Goal: Information Seeking & Learning: Learn about a topic

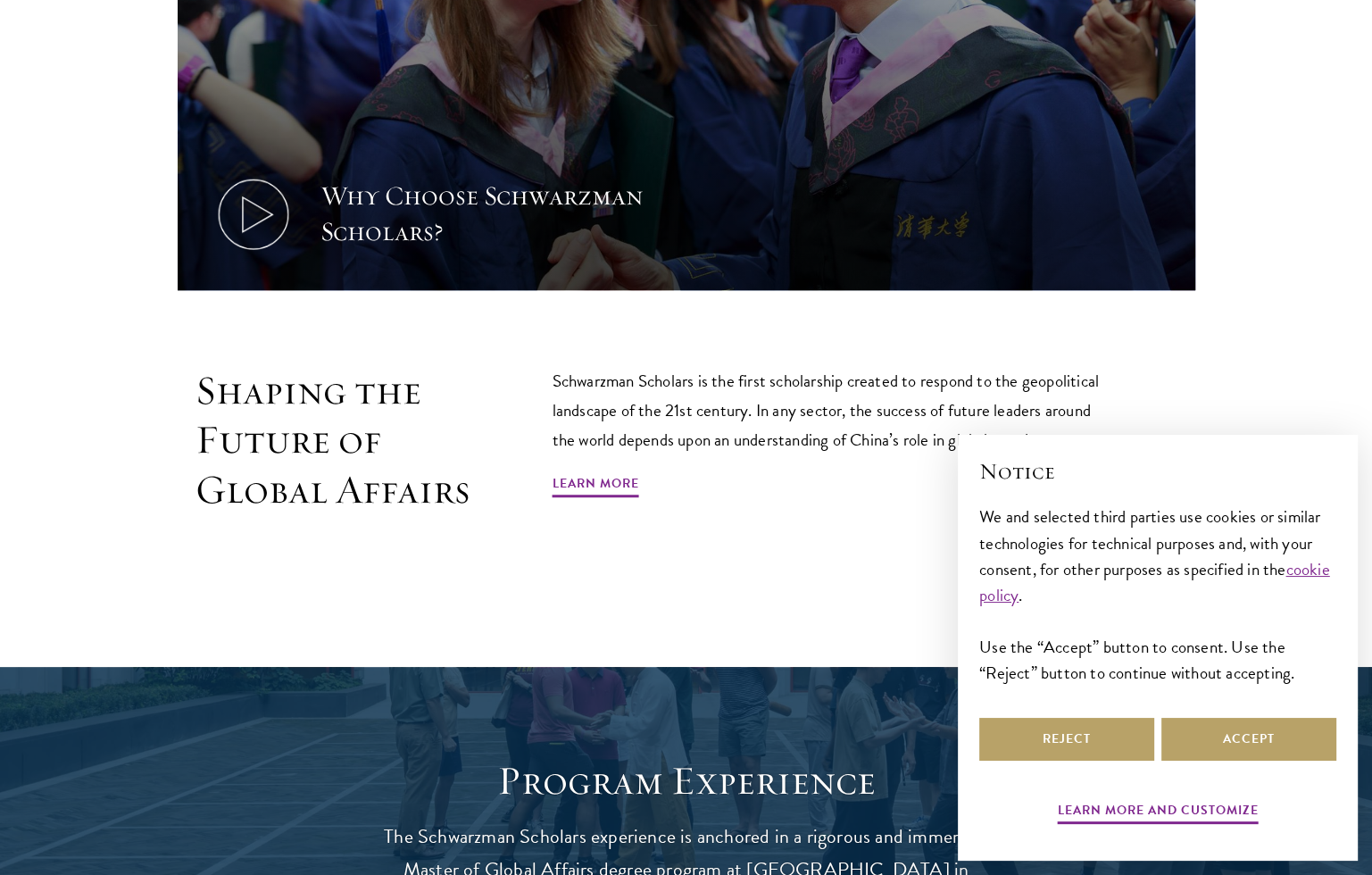
scroll to position [1195, 0]
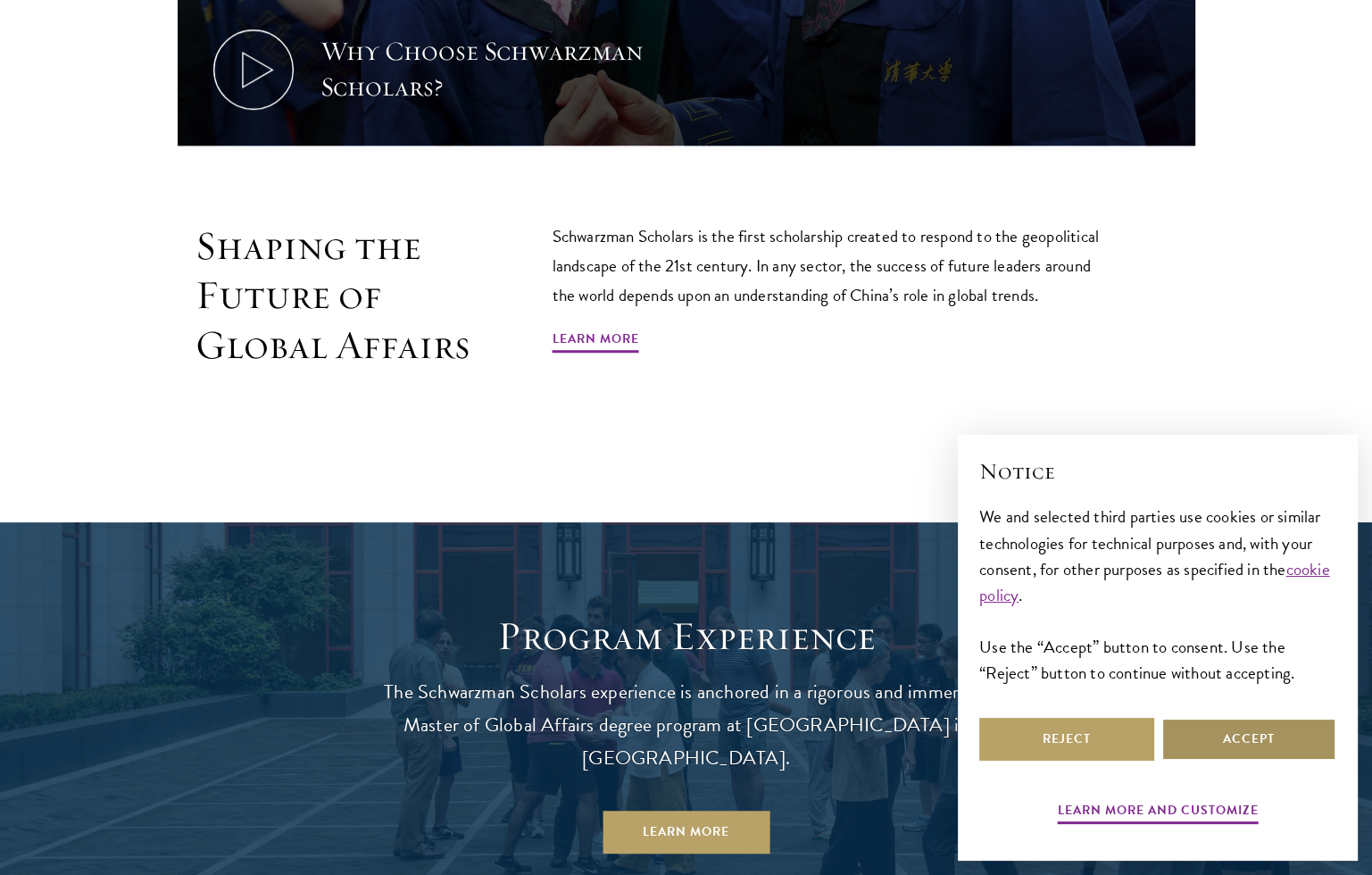
click at [1217, 739] on button "Accept" at bounding box center [1249, 739] width 175 height 43
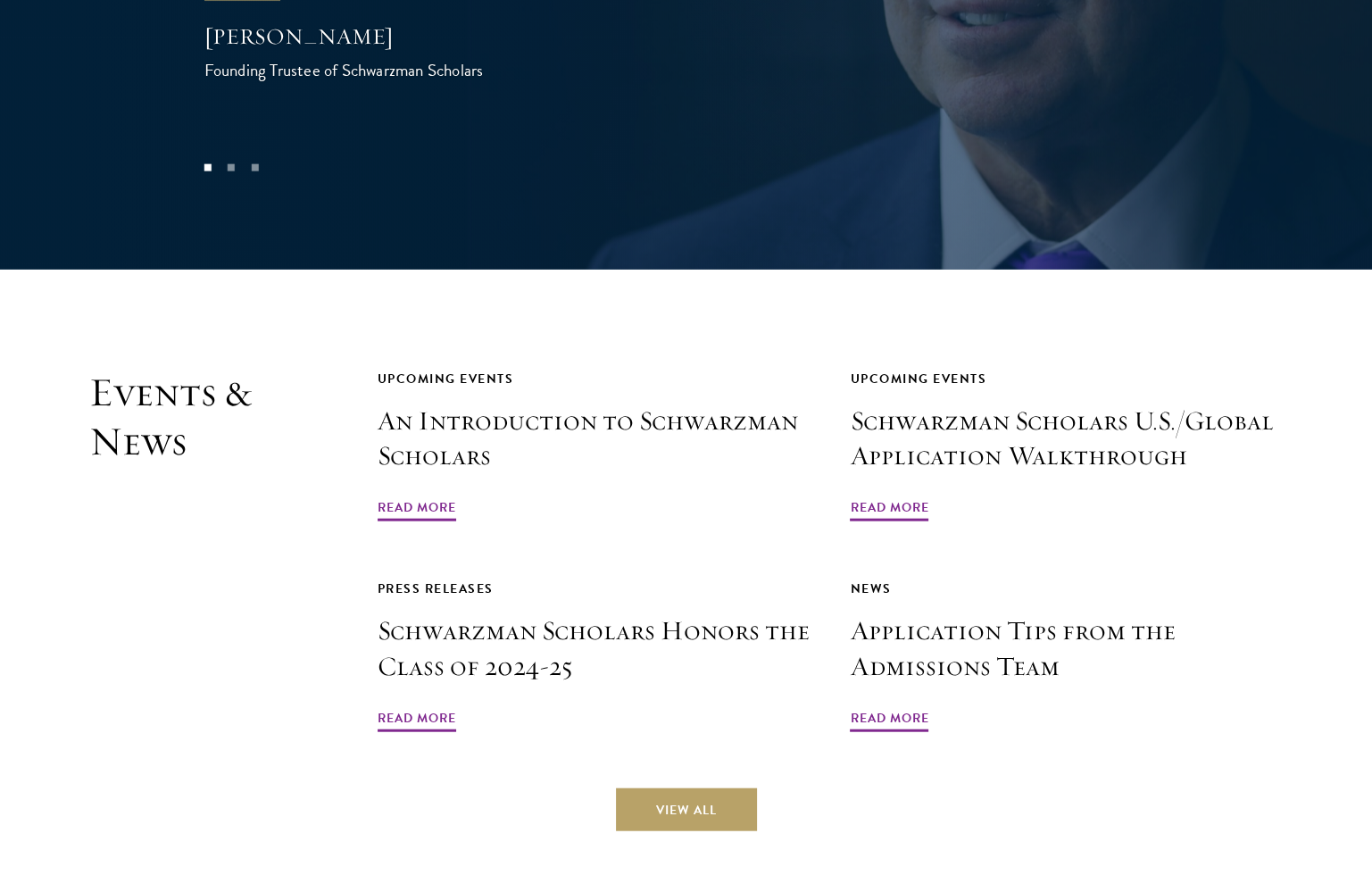
scroll to position [4179, 0]
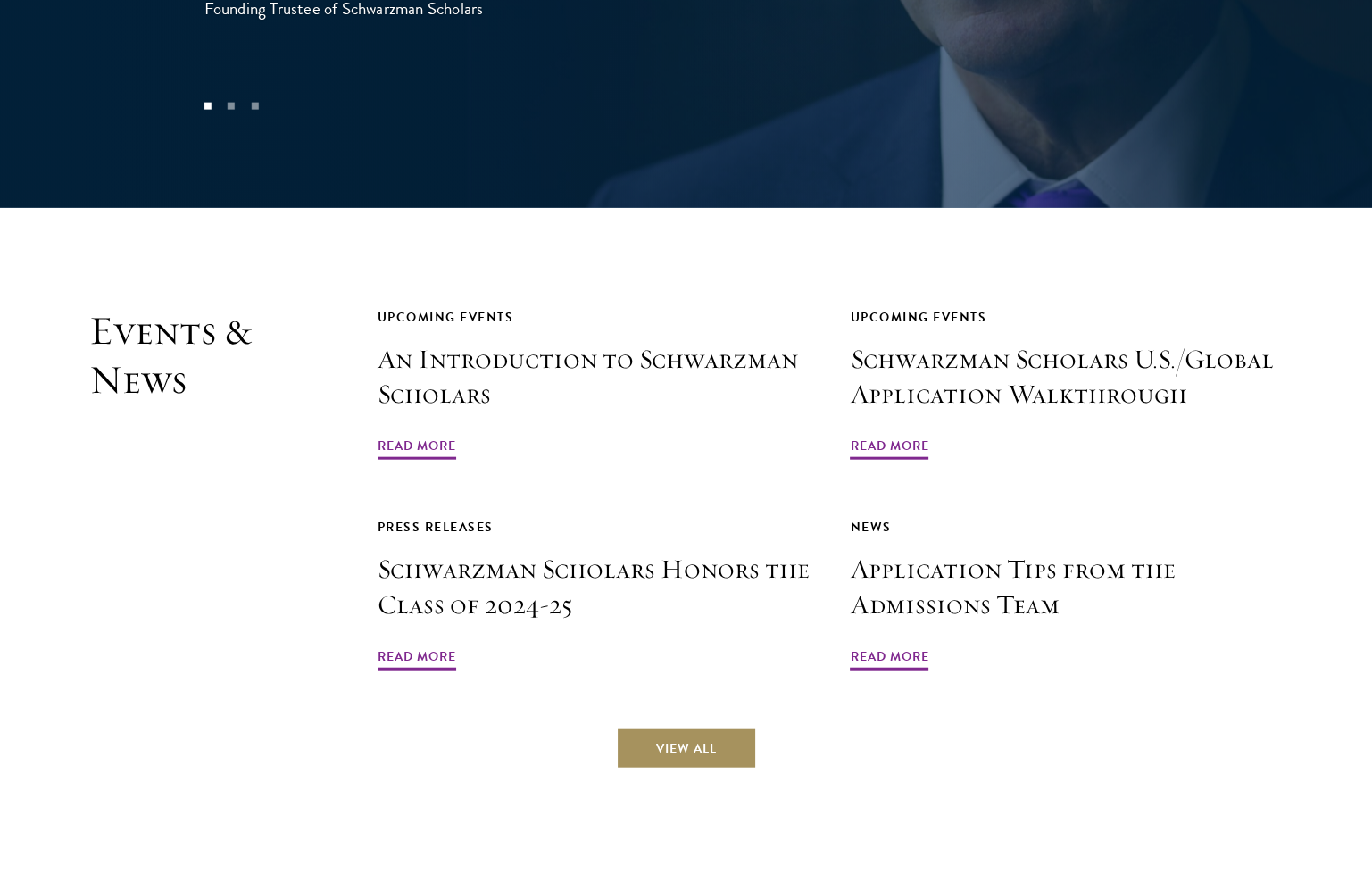
click at [701, 726] on link "View All" at bounding box center [686, 748] width 141 height 43
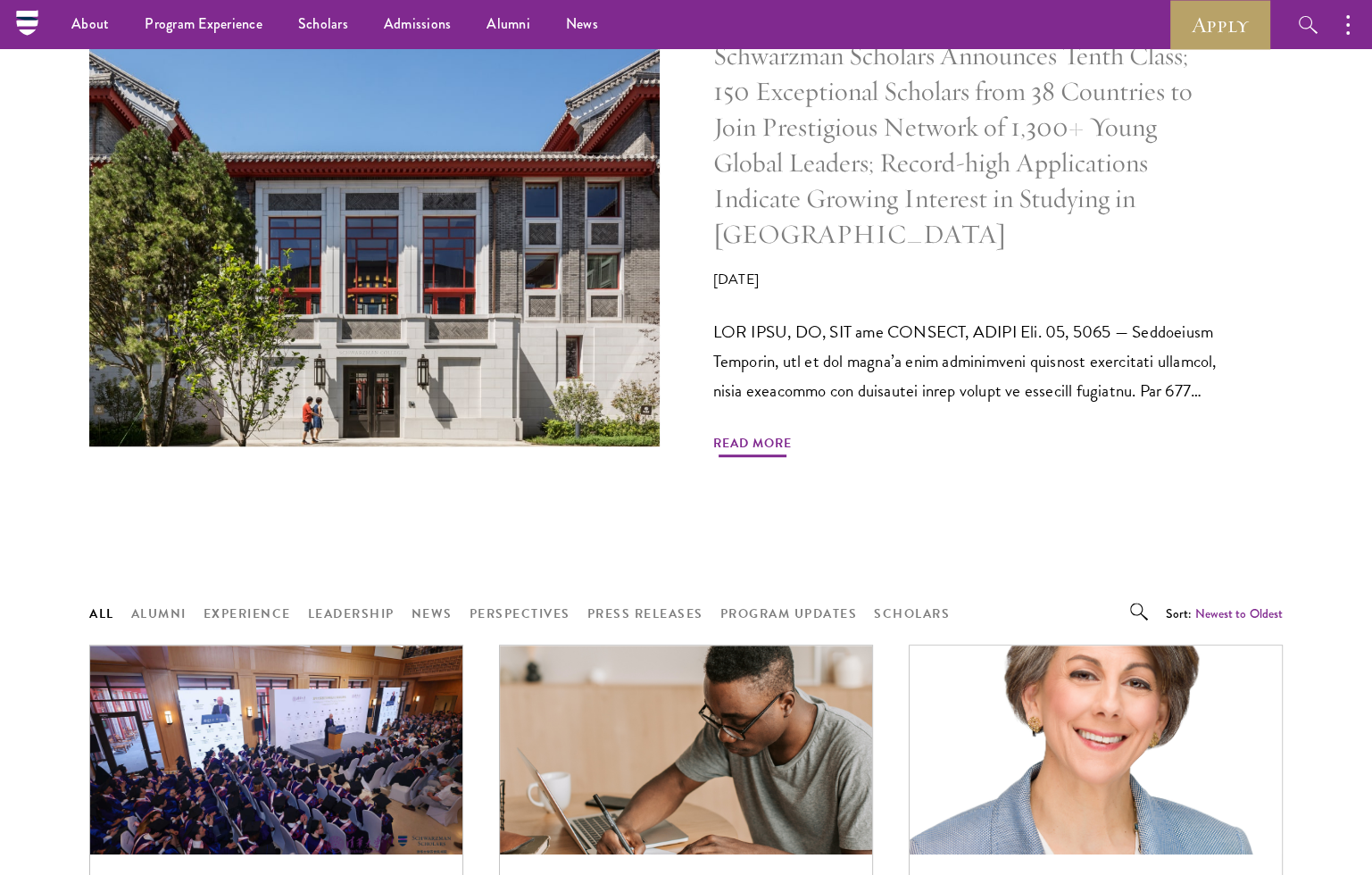
scroll to position [924, 0]
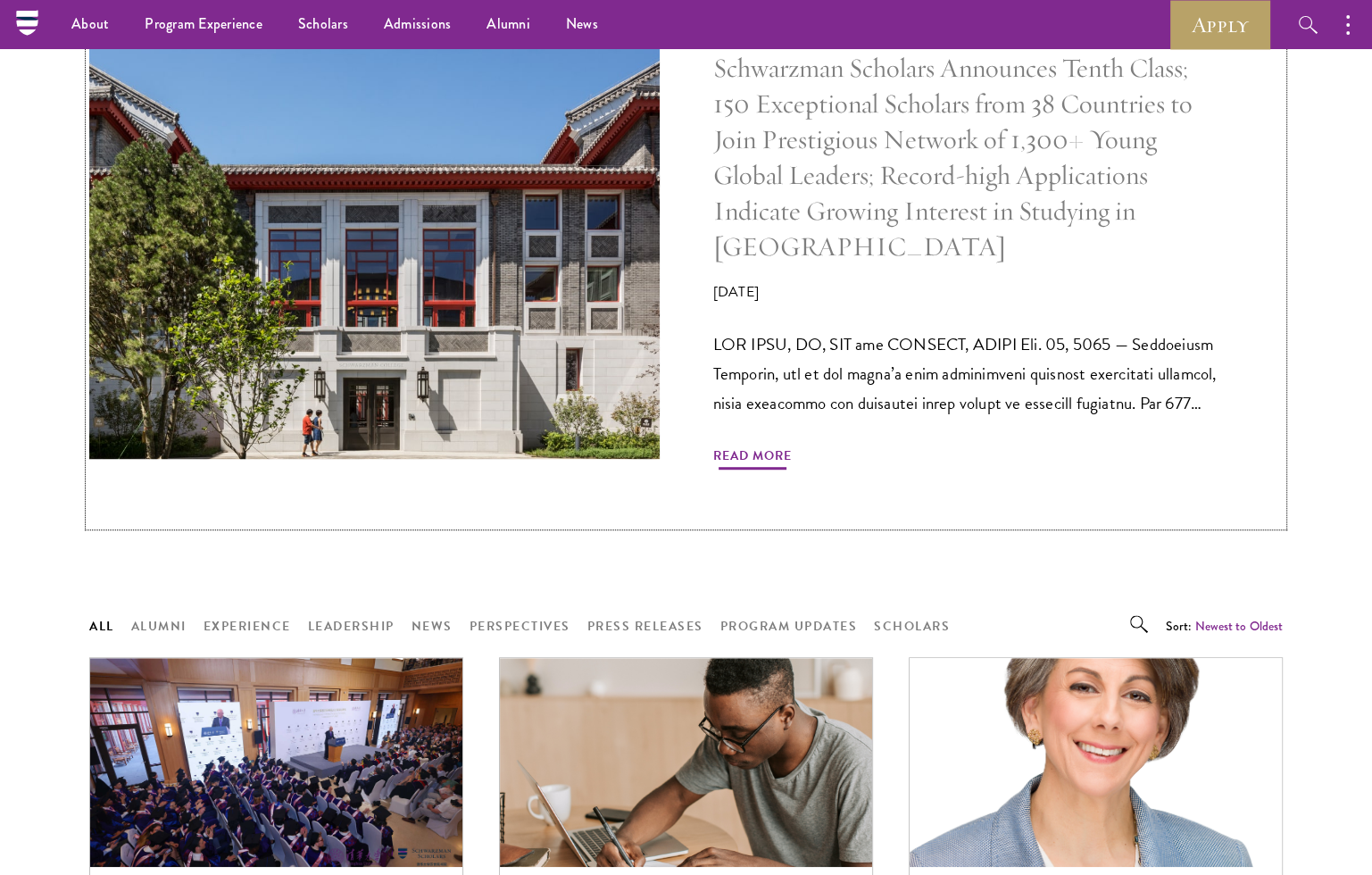
click at [755, 445] on span "Read More" at bounding box center [753, 458] width 79 height 28
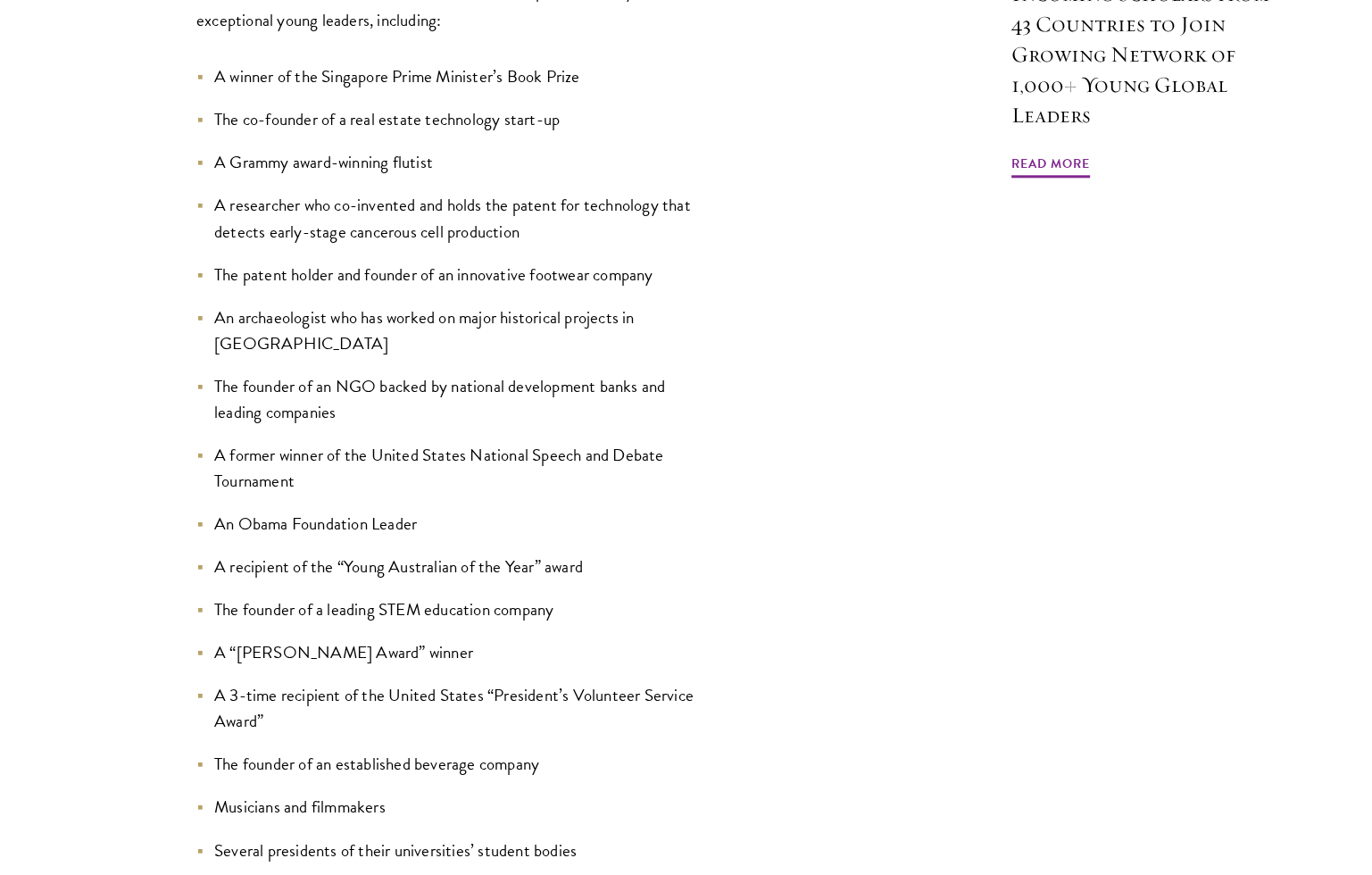
scroll to position [1896, 0]
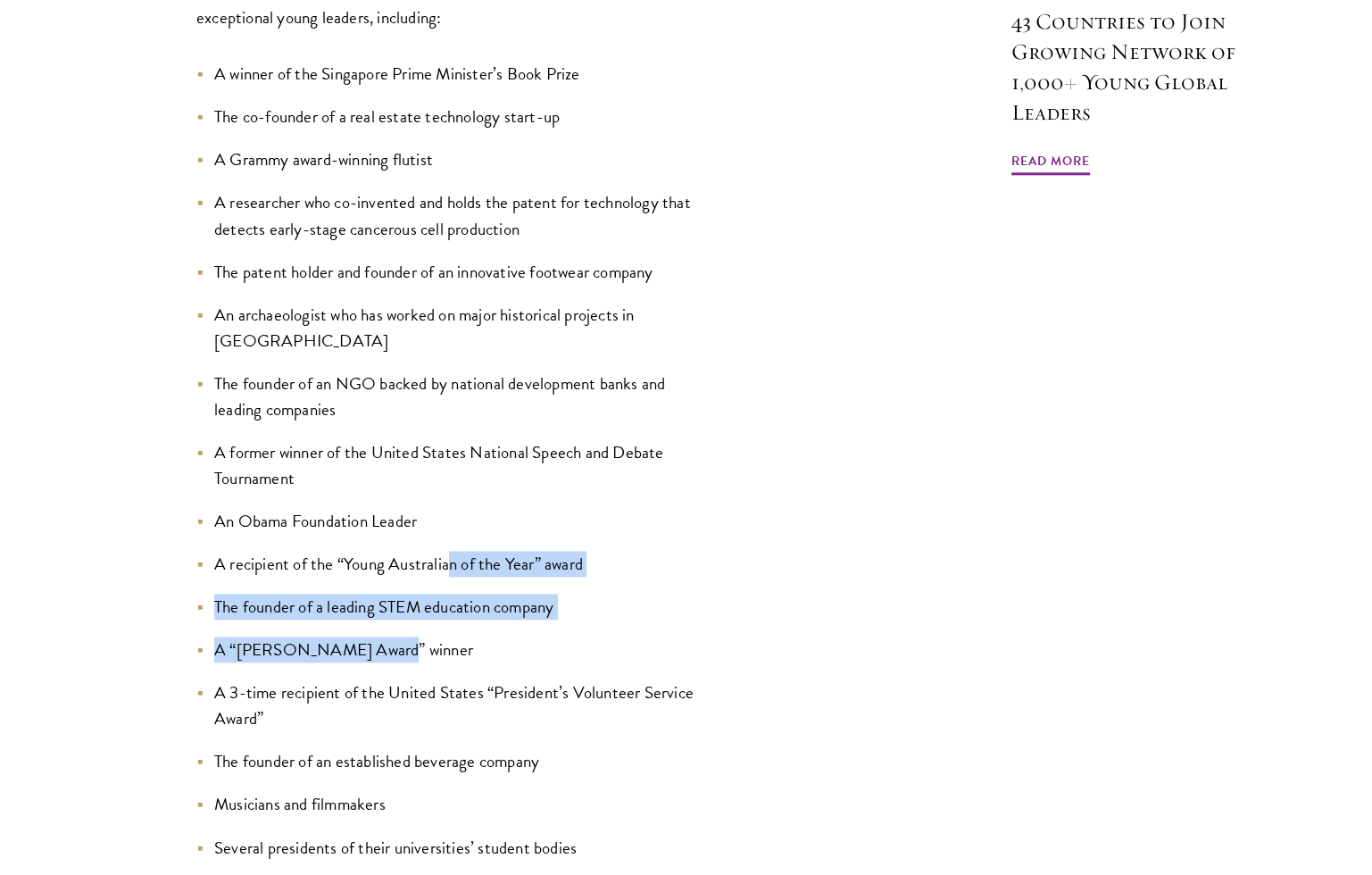
drag, startPoint x: 590, startPoint y: 454, endPoint x: 443, endPoint y: 363, distance: 172.9
click at [443, 363] on ul "A winner of the Singapore Prime Minister’s Book Prize The co-founder of a real …" at bounding box center [451, 482] width 509 height 842
click at [471, 432] on ul "A winner of the Singapore Prime Minister’s Book Prize The co-founder of a real …" at bounding box center [451, 482] width 509 height 842
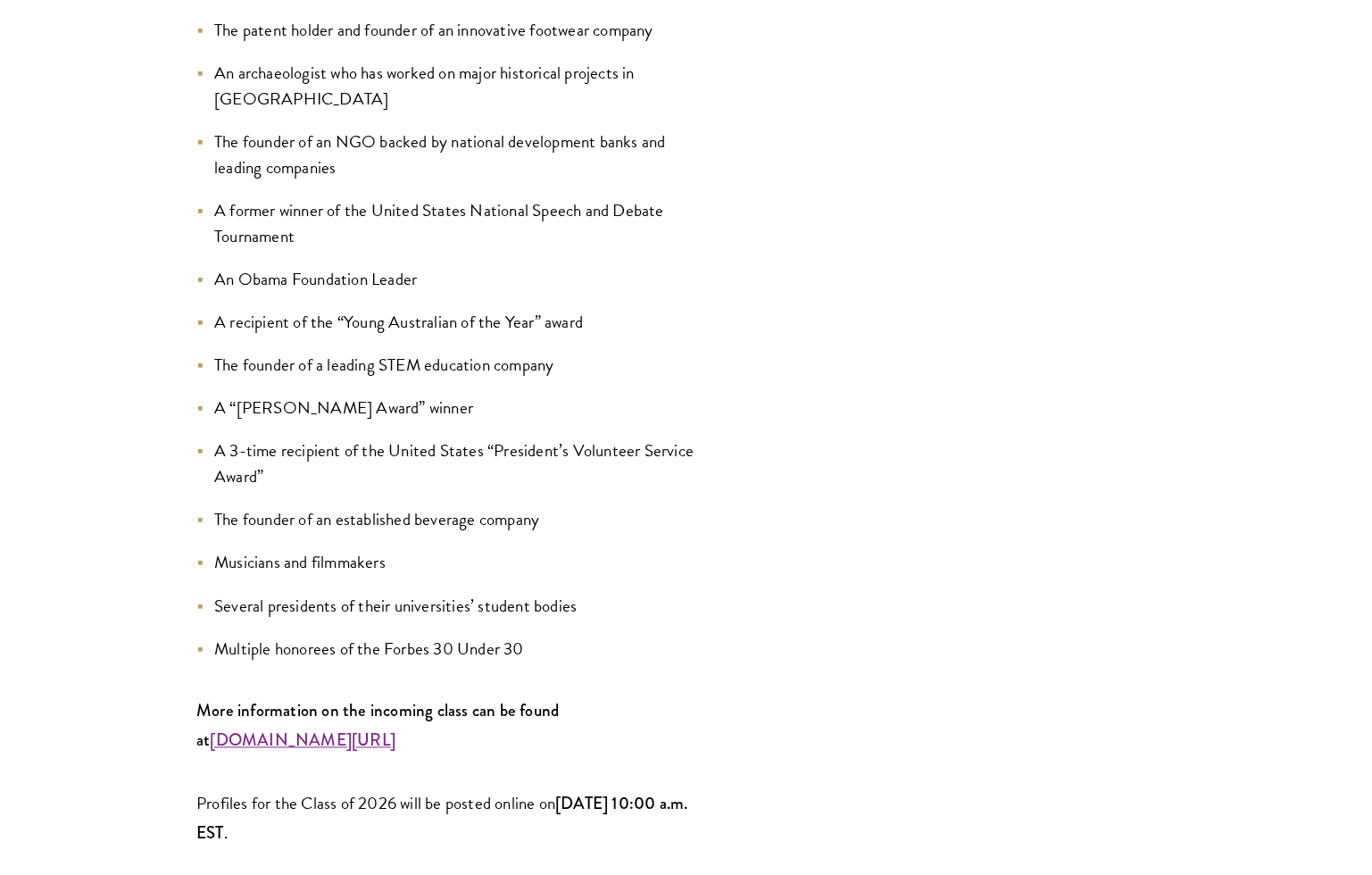
scroll to position [2138, 0]
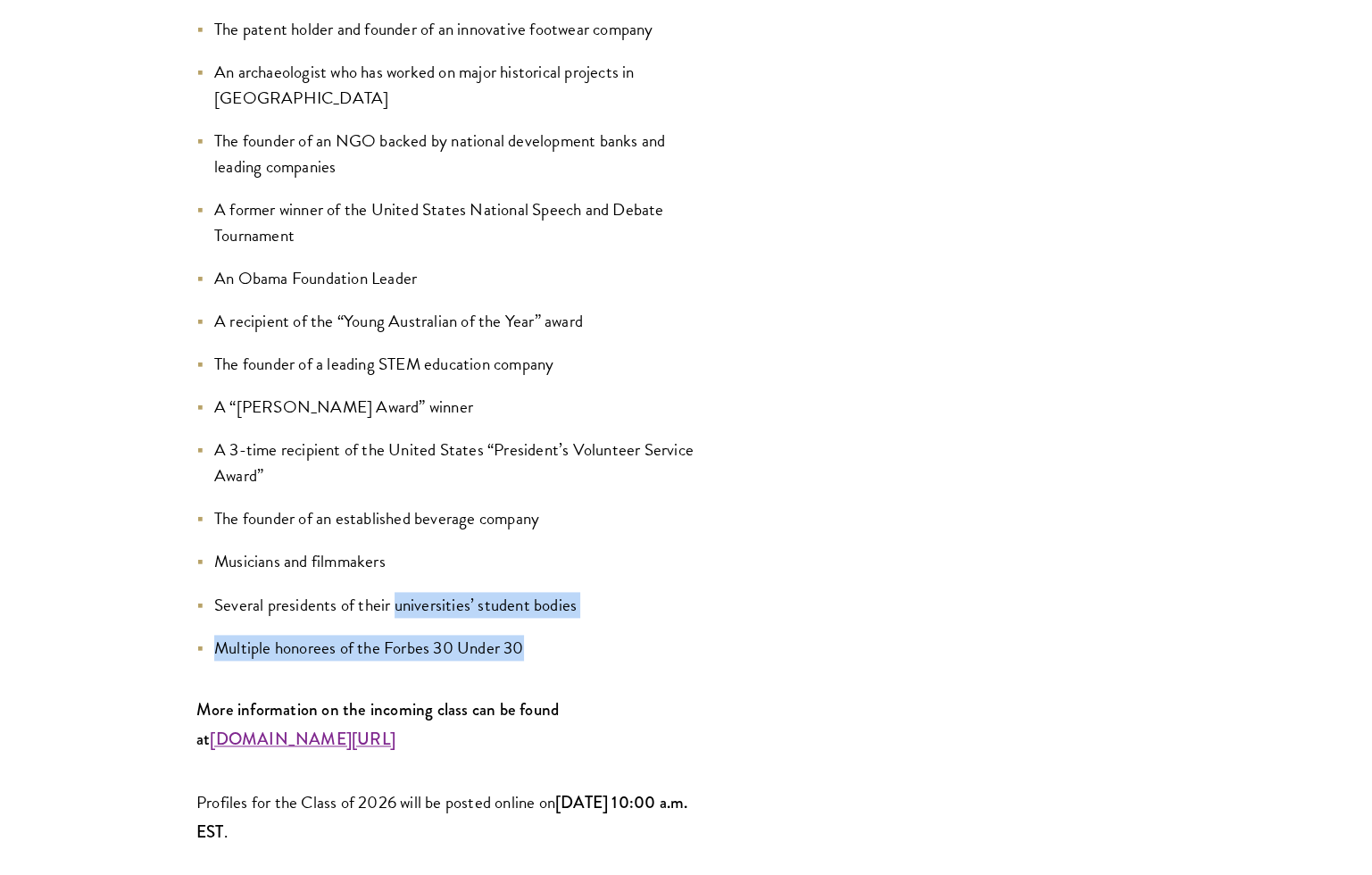
drag, startPoint x: 583, startPoint y: 449, endPoint x: 394, endPoint y: 414, distance: 192.2
click at [394, 414] on ul "A winner of the Singapore Prime Minister’s Book Prize The co-founder of a real …" at bounding box center [451, 238] width 509 height 842
click at [394, 592] on li "Several presidents of their universities’ student bodies" at bounding box center [451, 605] width 509 height 26
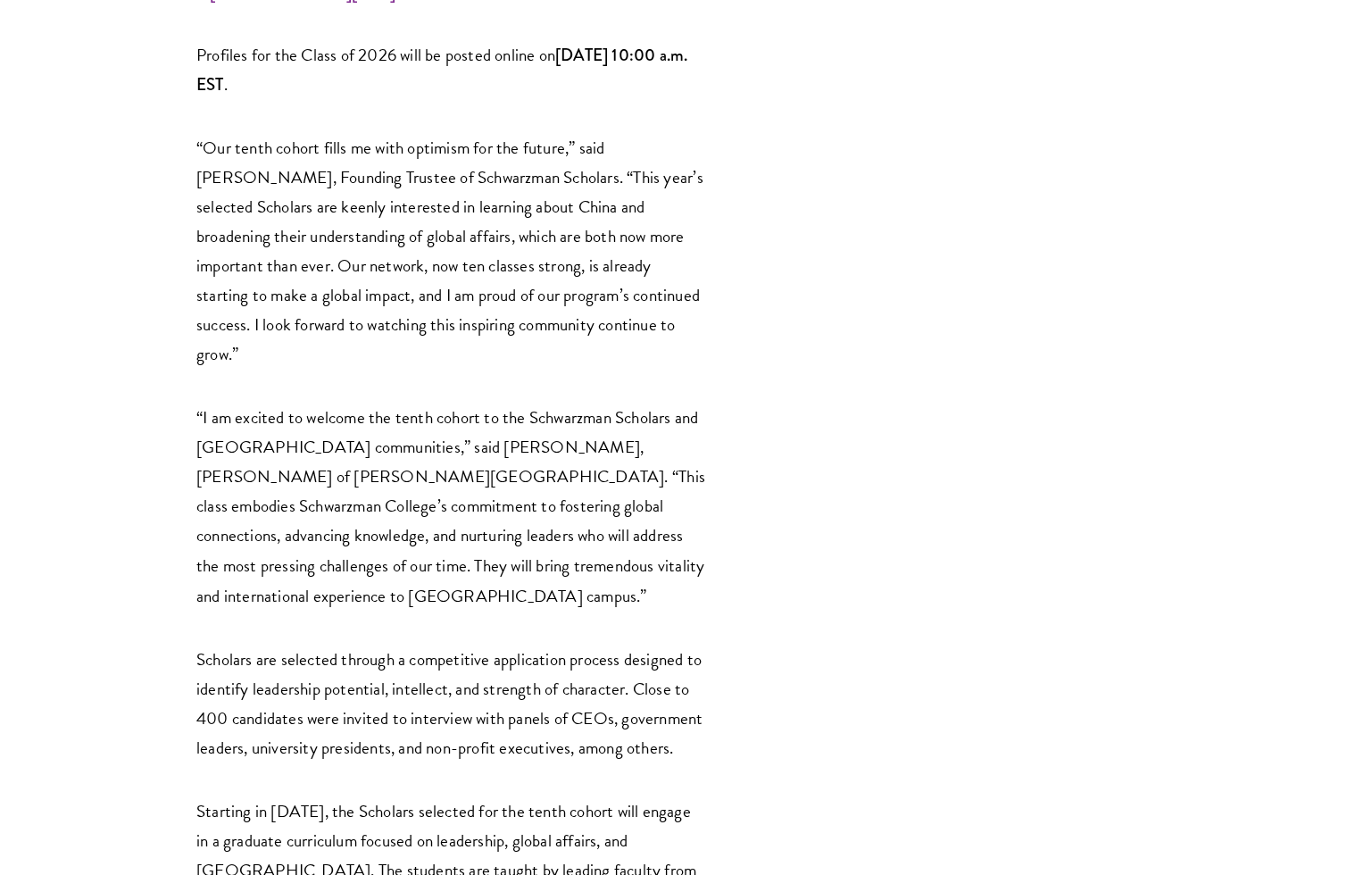
scroll to position [3030, 0]
